Goal: Navigation & Orientation: Find specific page/section

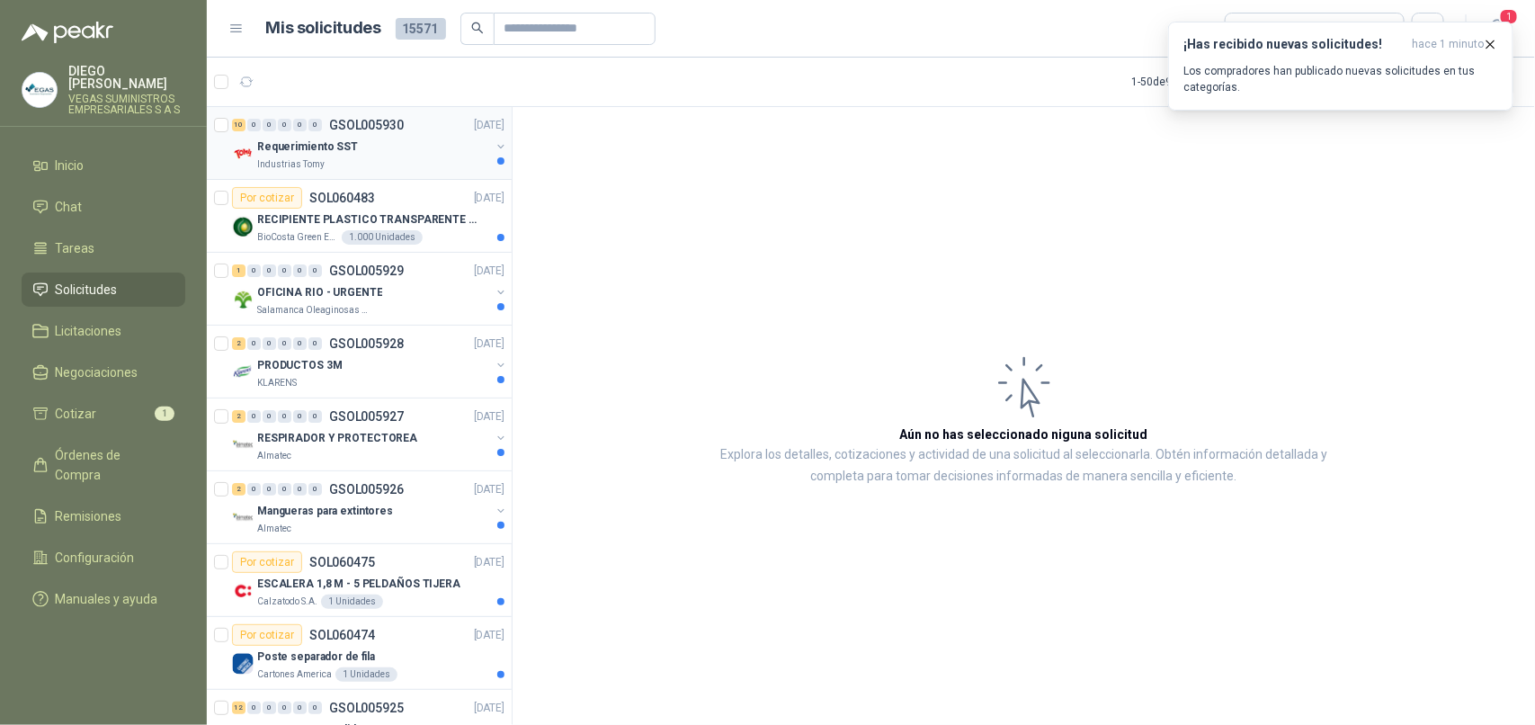
click at [349, 157] on div "Industrias Tomy" at bounding box center [373, 164] width 233 height 14
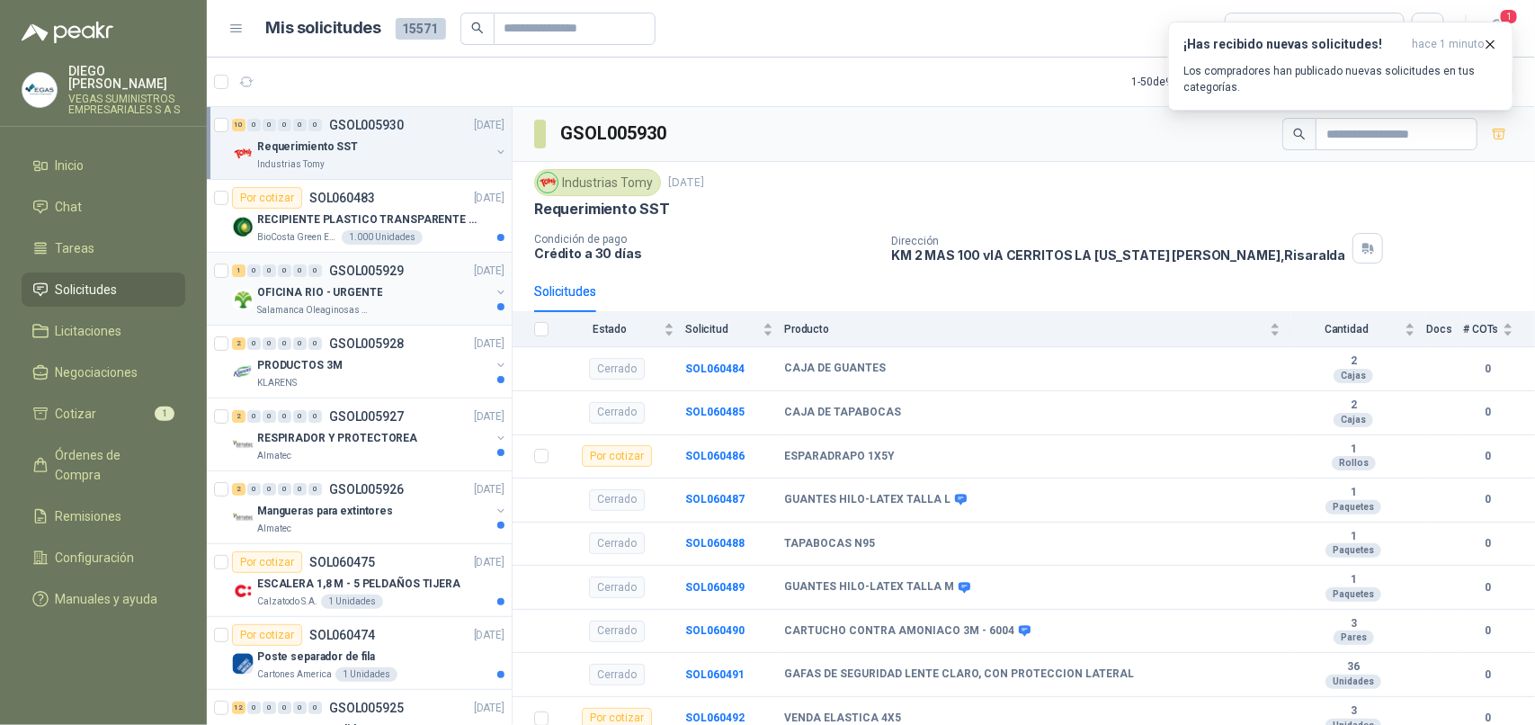
click at [383, 307] on div "Salamanca Oleaginosas SAS" at bounding box center [373, 310] width 233 height 14
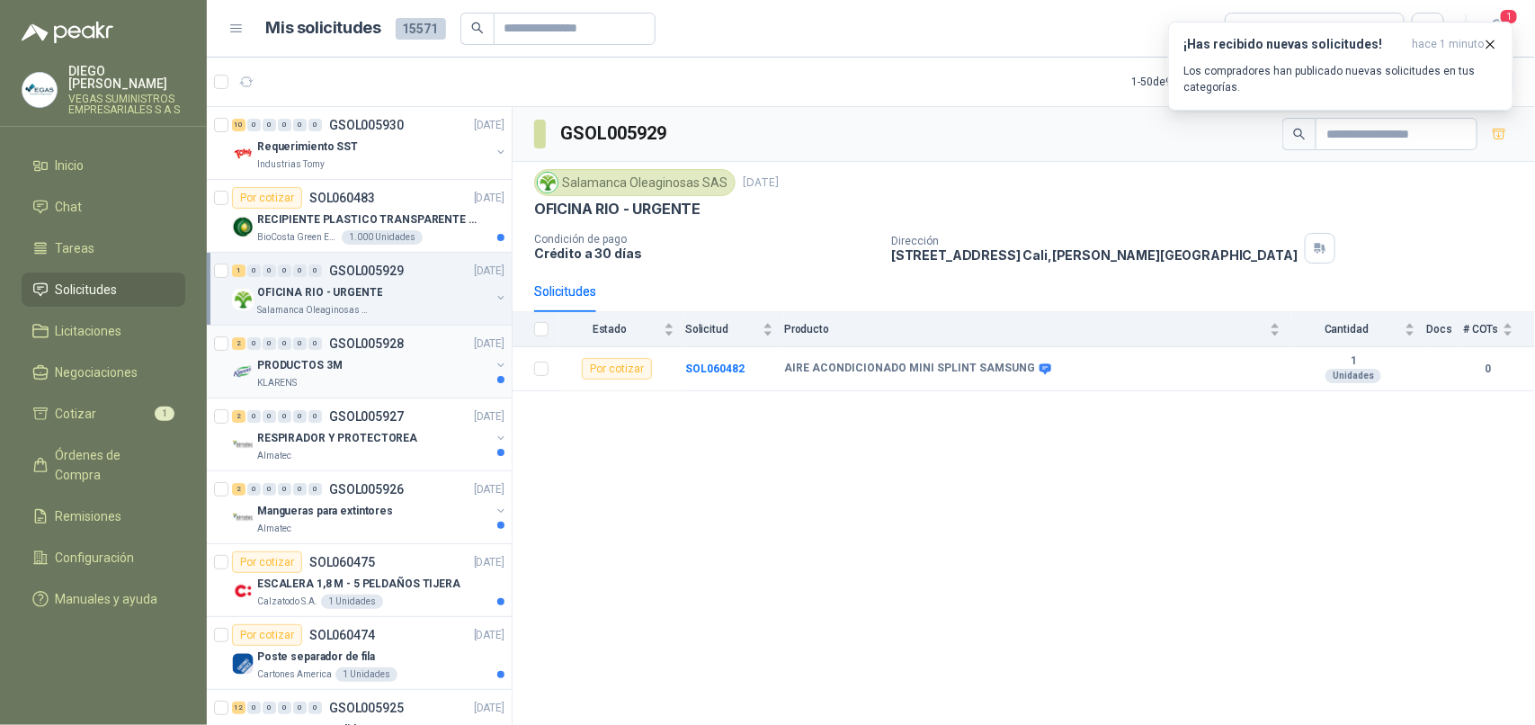
click at [379, 387] on div "KLARENS" at bounding box center [373, 383] width 233 height 14
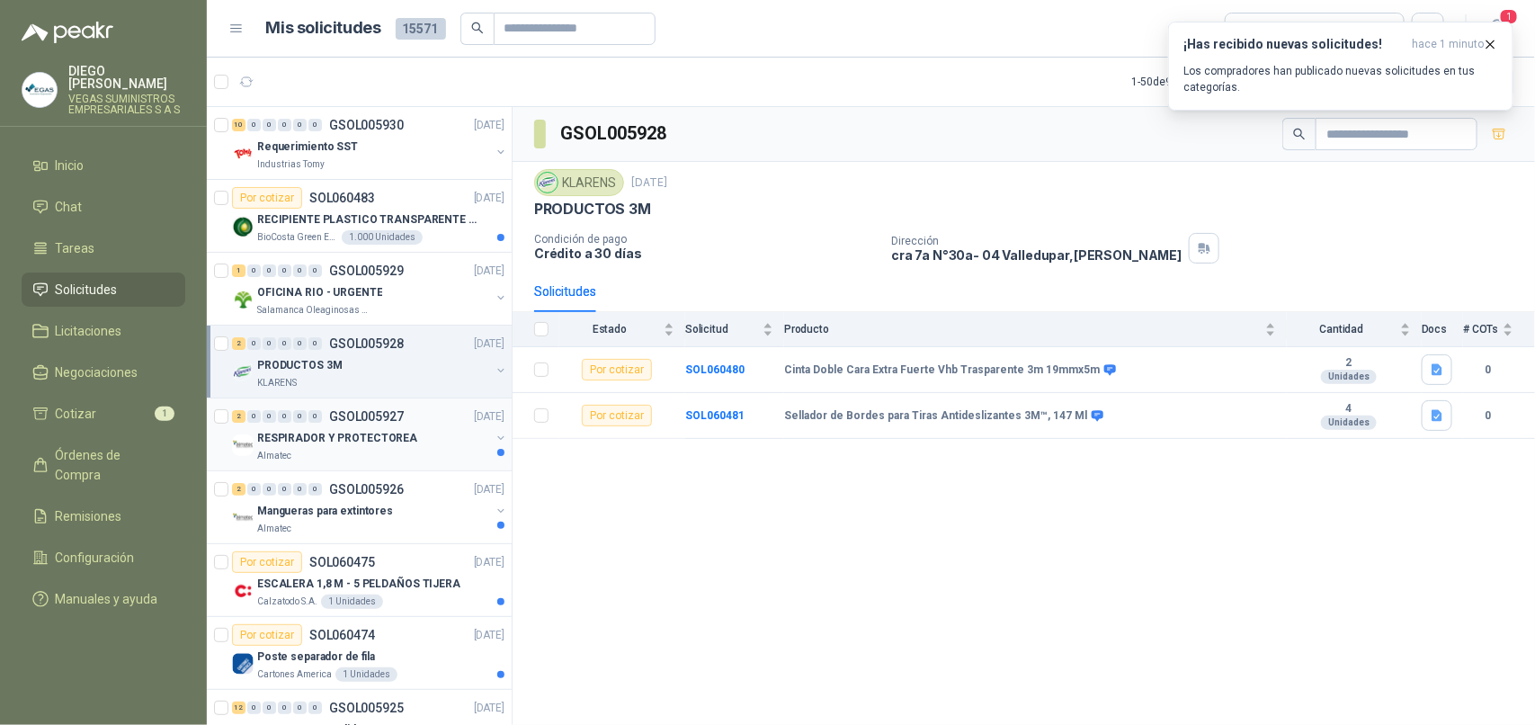
click at [391, 459] on div "Almatec" at bounding box center [373, 456] width 233 height 14
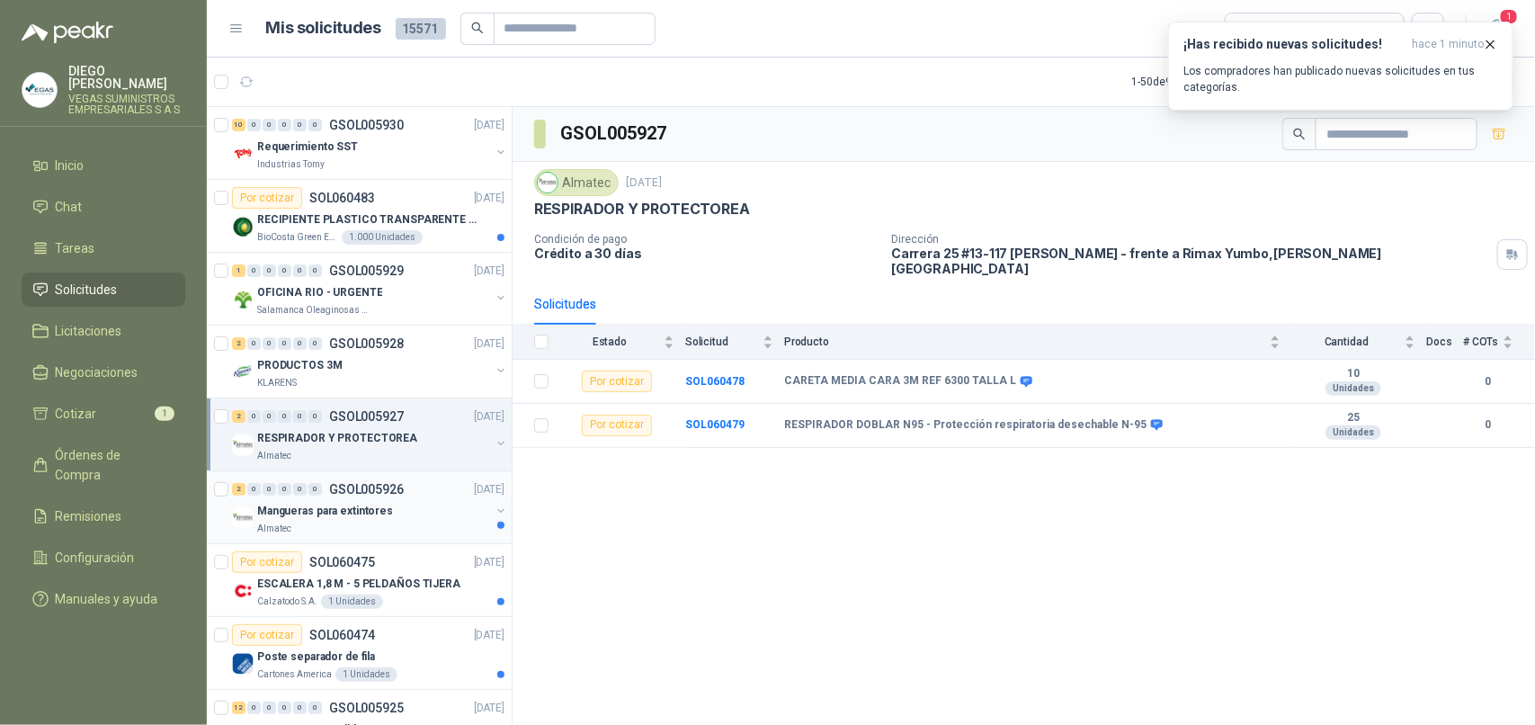
click at [348, 522] on div "Almatec" at bounding box center [373, 528] width 233 height 14
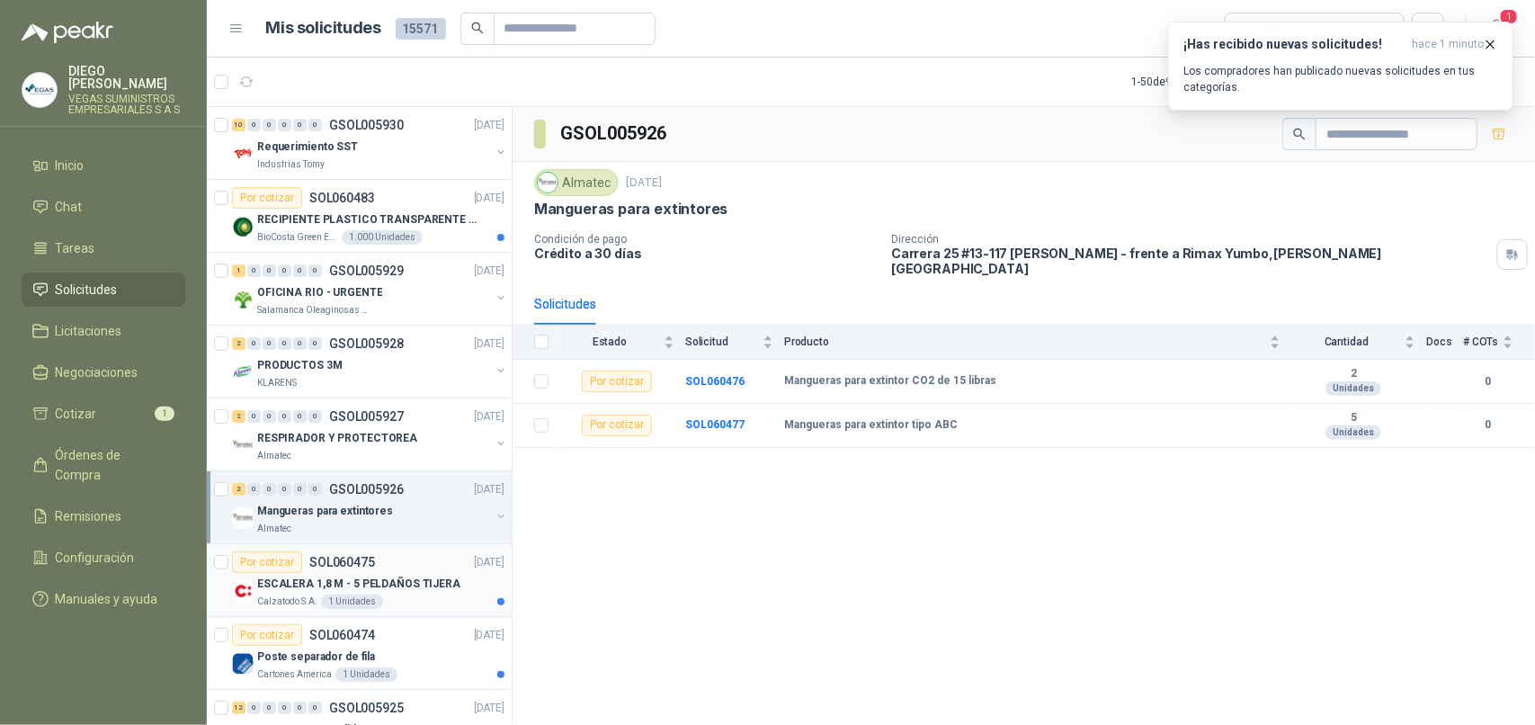
click at [402, 584] on p "ESCALERA 1,8 M - 5 PELDAÑOS TIJERA" at bounding box center [358, 583] width 203 height 17
